Goal: Task Accomplishment & Management: Manage account settings

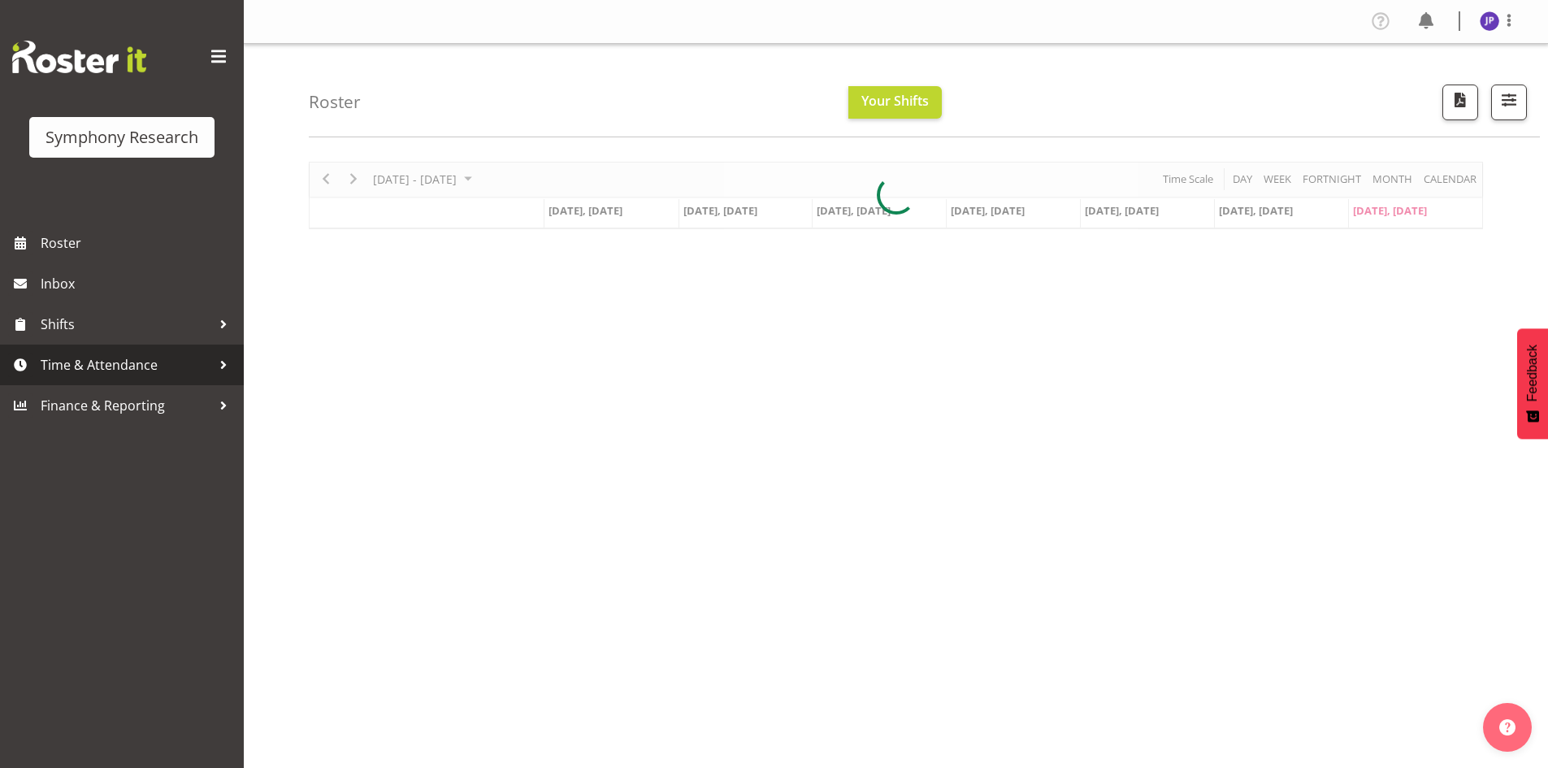
click at [223, 365] on div at bounding box center [223, 365] width 24 height 24
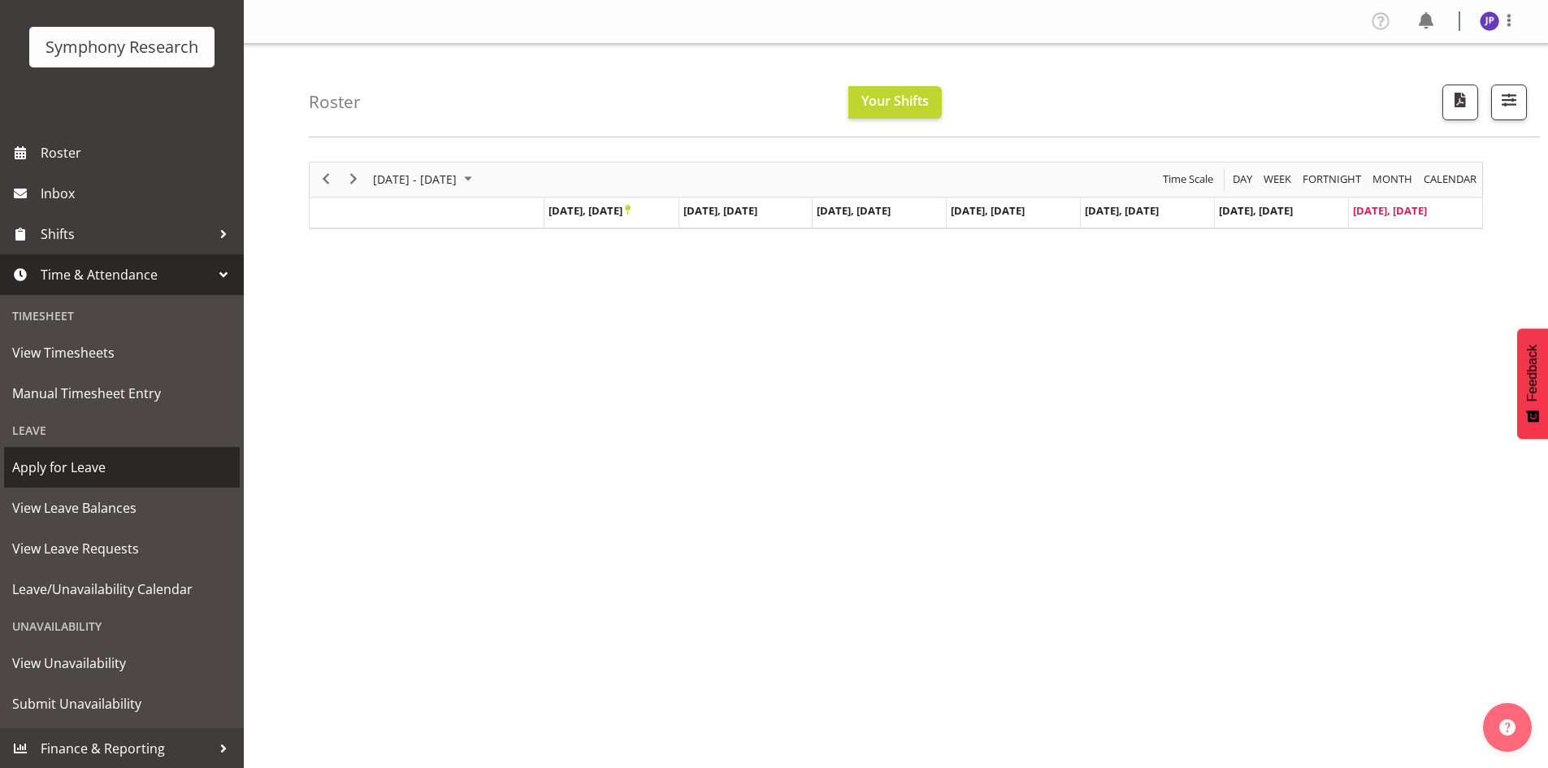
scroll to position [91, 0]
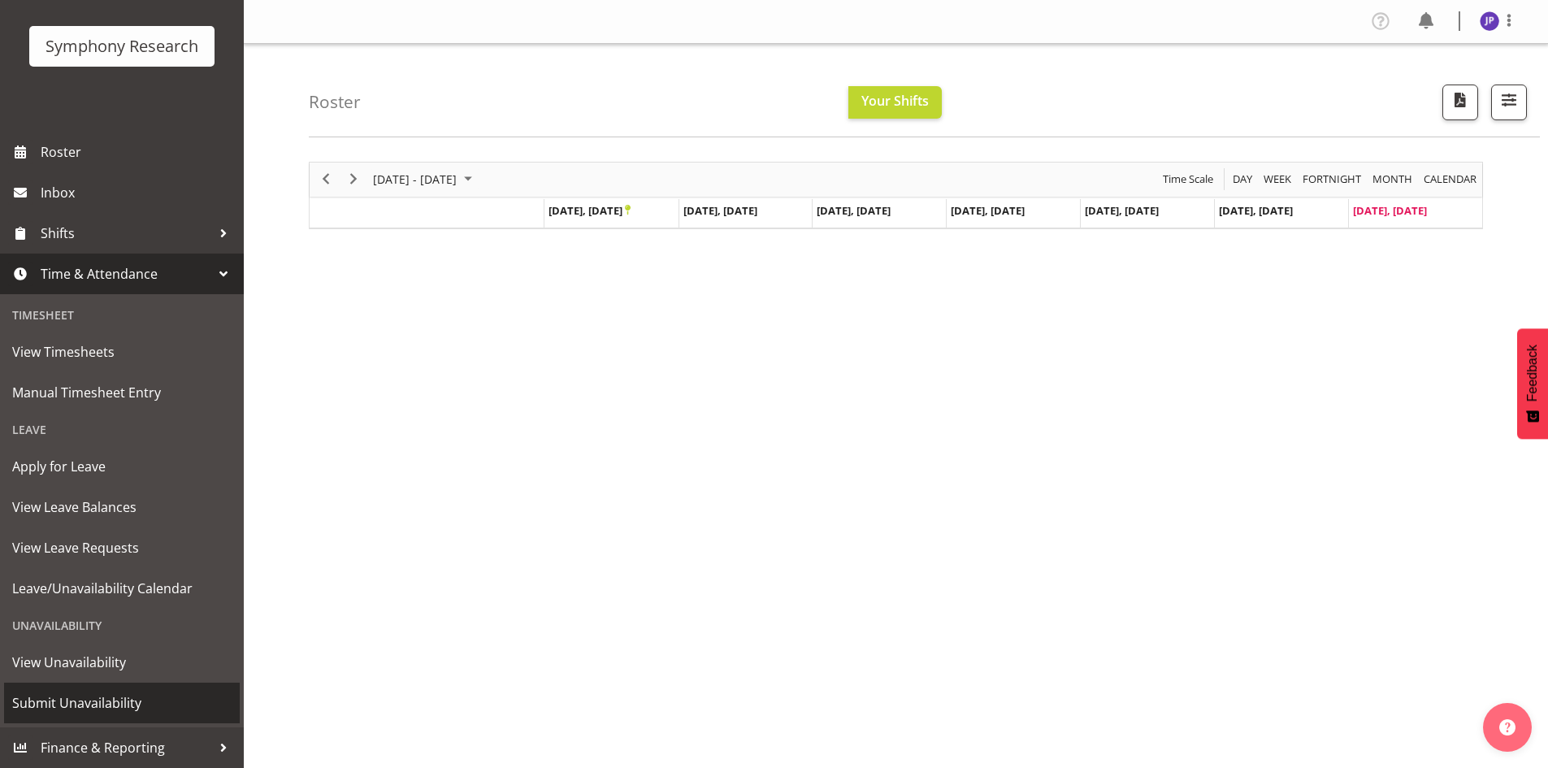
click at [145, 705] on span "Submit Unavailability" at bounding box center [121, 703] width 219 height 24
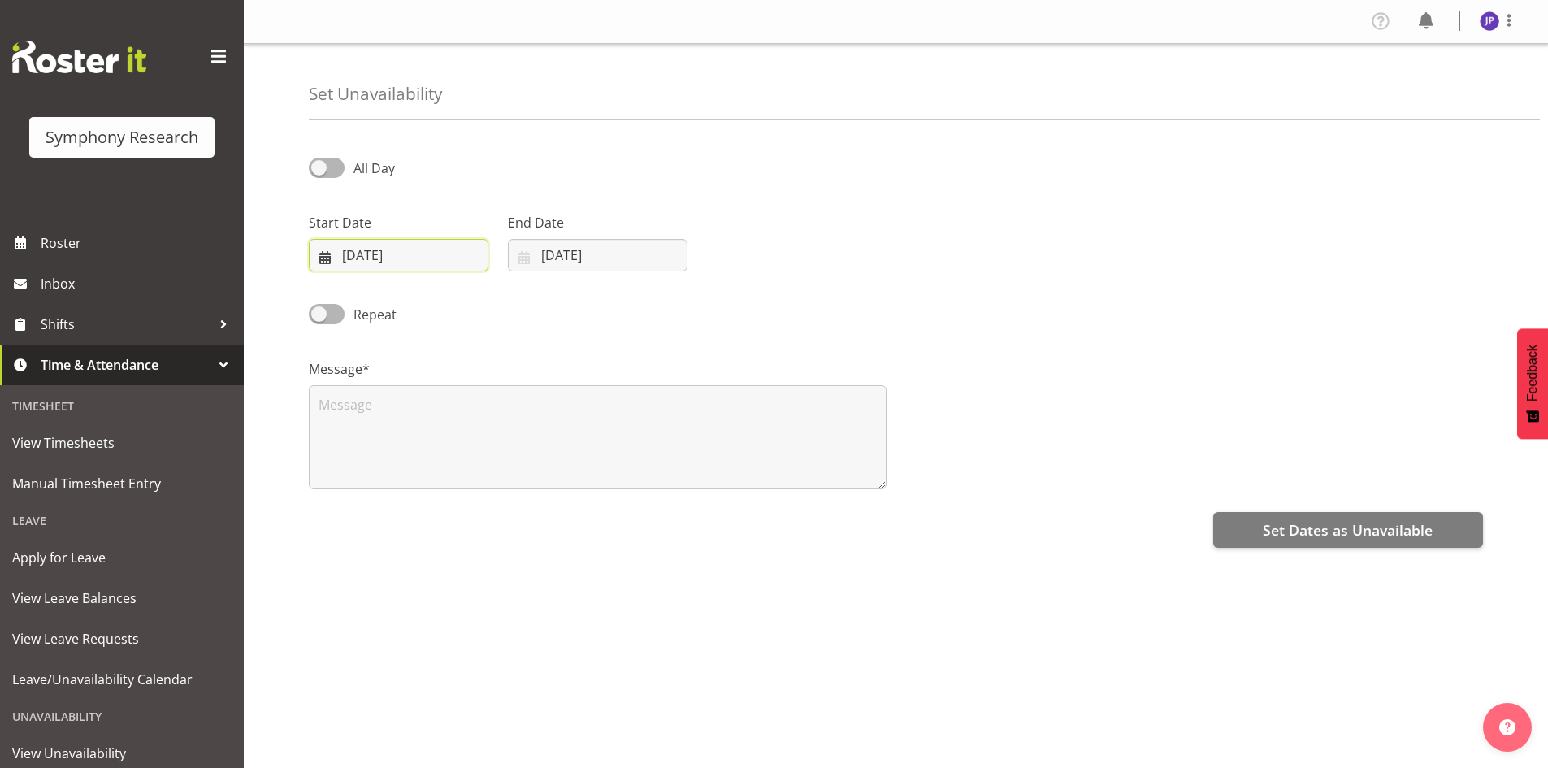
click at [438, 258] on input "28/09/2025" at bounding box center [399, 255] width 180 height 33
click at [434, 306] on select "January February March April May June July August September October November De…" at bounding box center [408, 302] width 93 height 33
select select "9"
click at [362, 286] on select "January February March April May June July August September October November De…" at bounding box center [408, 302] width 93 height 33
click at [465, 510] on link "30" at bounding box center [472, 509] width 33 height 30
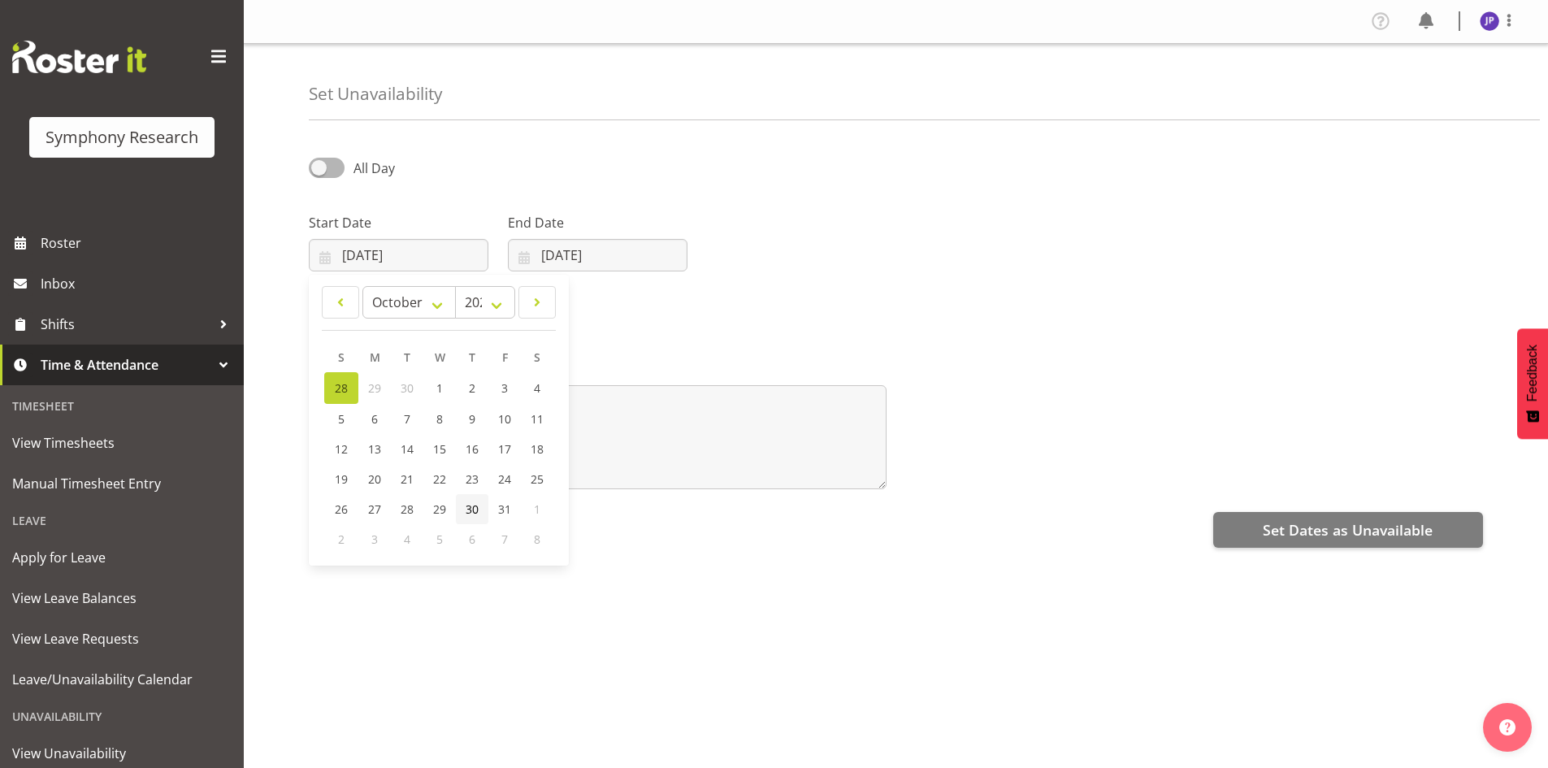
type input "30/10/2025"
click at [602, 255] on input "28/09/2025" at bounding box center [598, 255] width 180 height 33
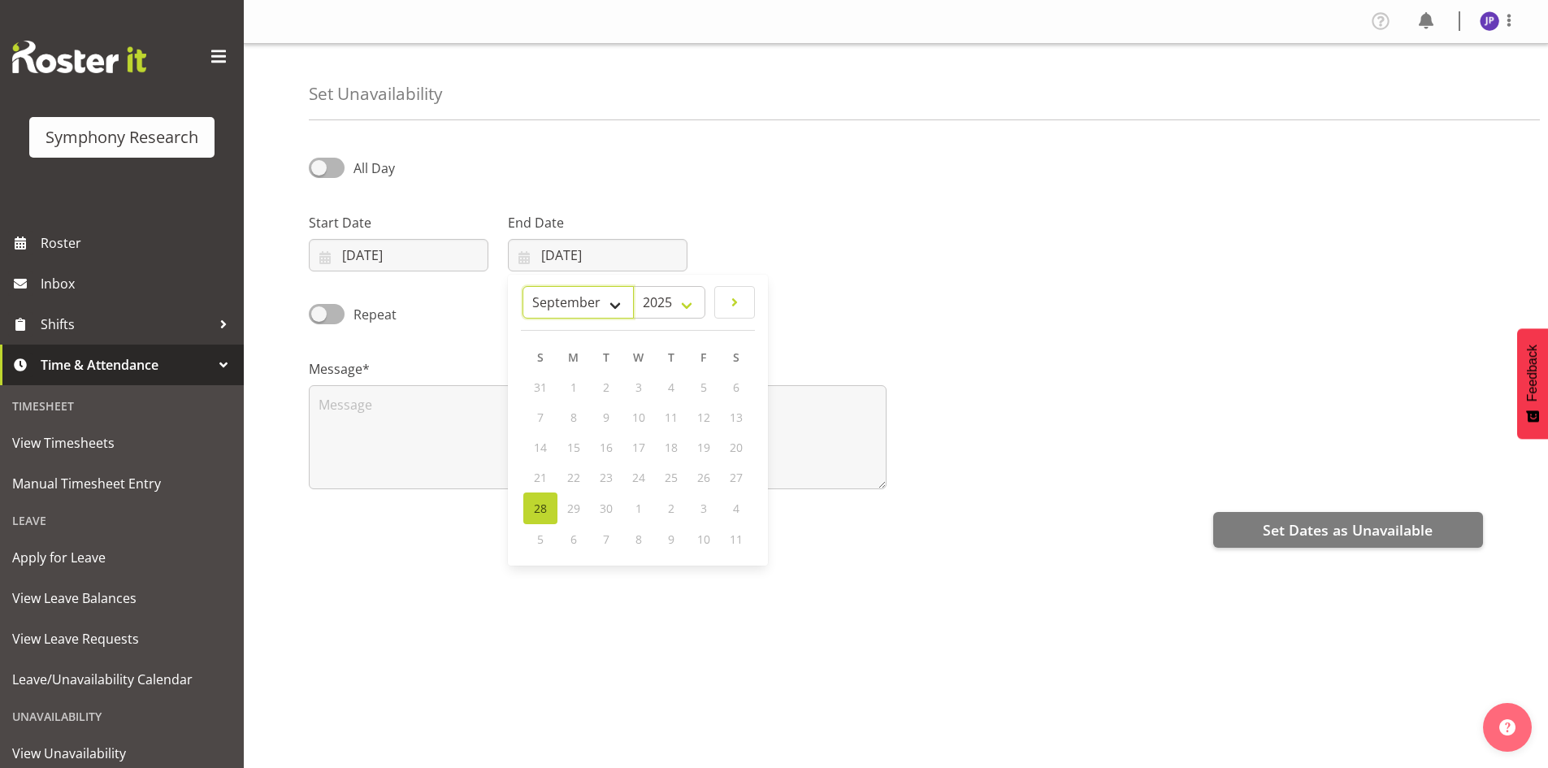
click at [610, 299] on select "January February March April May June July August September October November De…" at bounding box center [578, 302] width 111 height 33
select select "9"
click at [523, 286] on select "January February March April May June July August September October November De…" at bounding box center [578, 302] width 111 height 33
click at [685, 304] on select "2035 2034 2033 2032 2031 2030 2029 2028 2027 2026 2025" at bounding box center [669, 302] width 72 height 33
click at [610, 302] on select "January February March April May June July August September October November De…" at bounding box center [578, 302] width 111 height 33
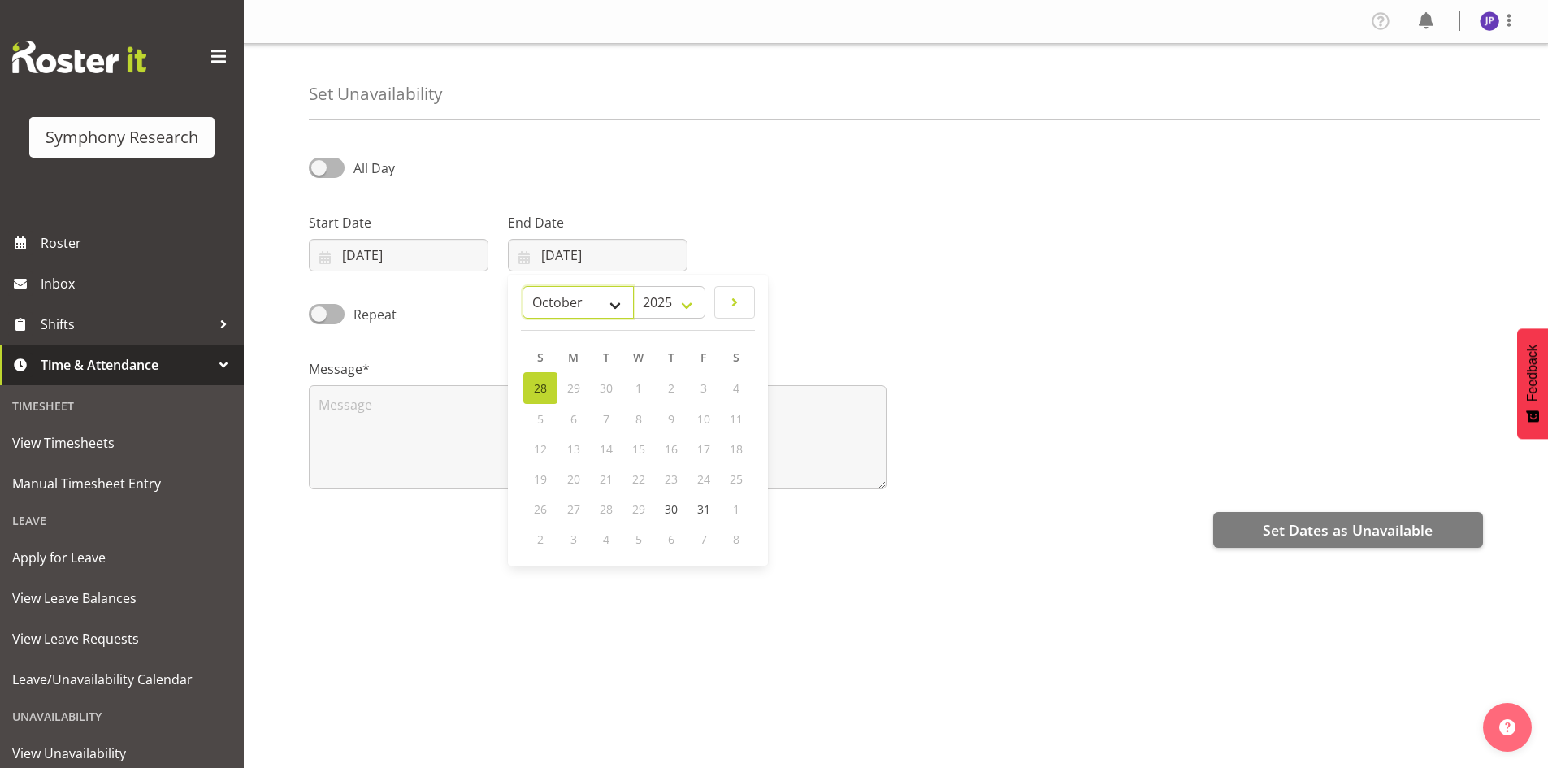
click at [523, 286] on select "January February March April May June July August September October November De…" at bounding box center [578, 302] width 111 height 33
click at [707, 510] on span "31" at bounding box center [703, 508] width 13 height 15
type input "31/10/2025"
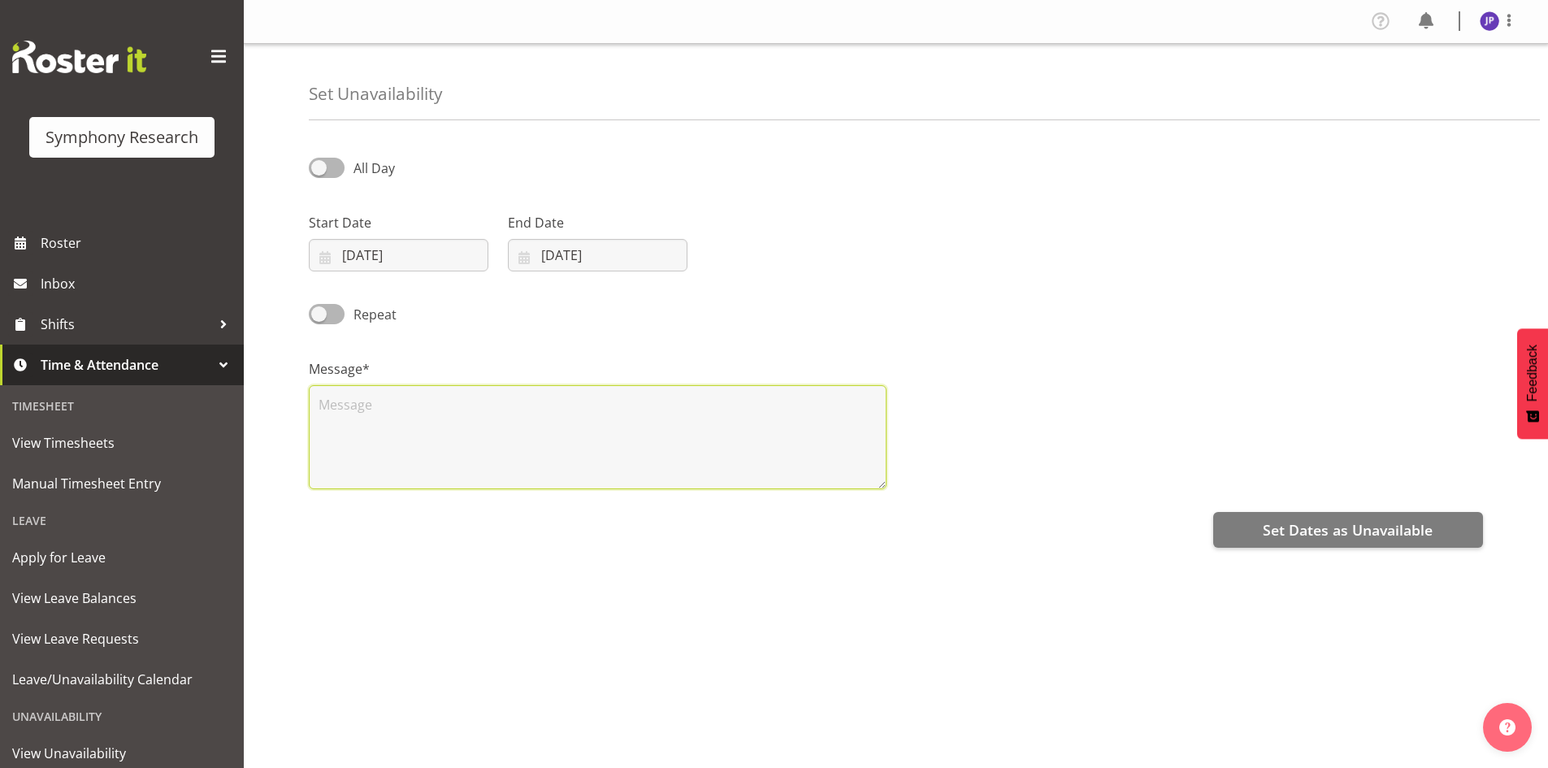
click at [330, 403] on textarea at bounding box center [598, 437] width 578 height 104
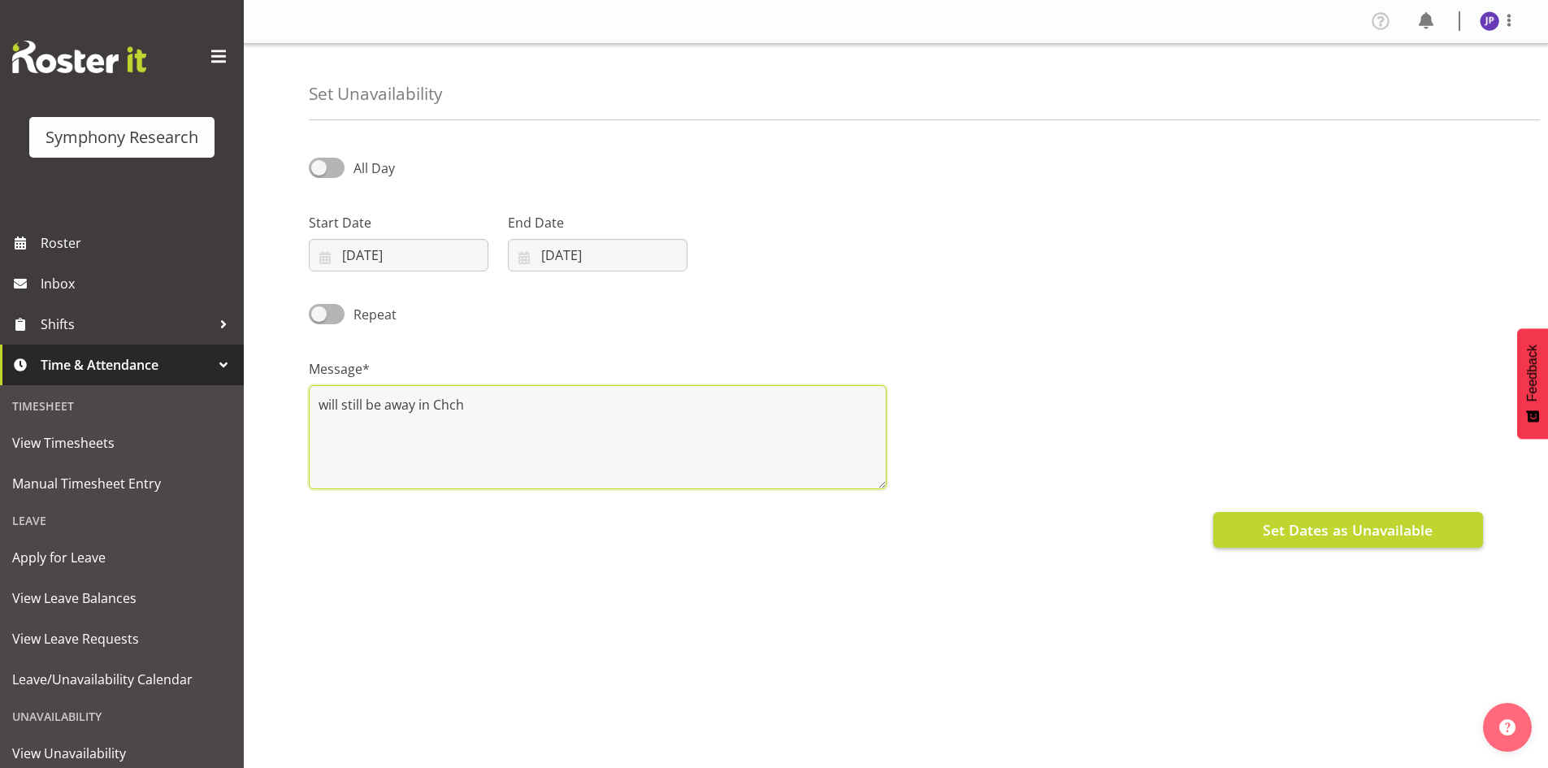
type textarea "will still be away in Chch"
click at [1334, 532] on span "Set Dates as Unavailable" at bounding box center [1348, 529] width 170 height 21
